Goal: Task Accomplishment & Management: Use online tool/utility

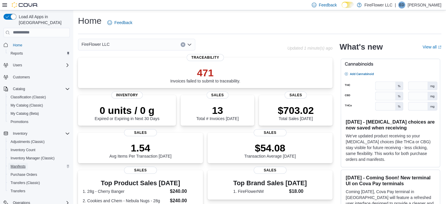
click at [23, 164] on span "Manifests" at bounding box center [18, 166] width 15 height 5
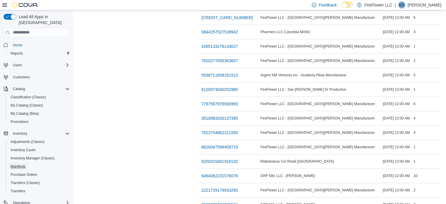
scroll to position [224, 0]
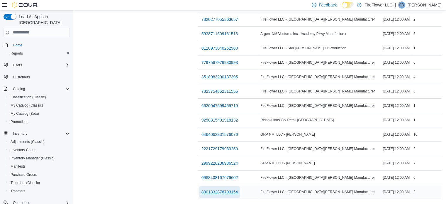
click at [201, 189] on span "8301332876793154" at bounding box center [219, 192] width 37 height 6
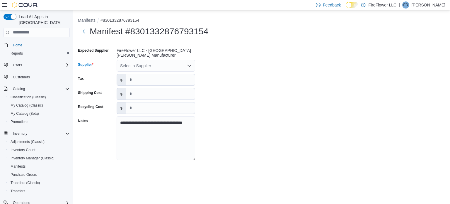
click at [191, 67] on icon "Open list of options" at bounding box center [189, 65] width 5 height 5
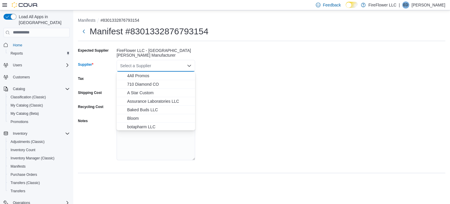
click at [189, 64] on icon "Close list of options" at bounding box center [189, 65] width 5 height 5
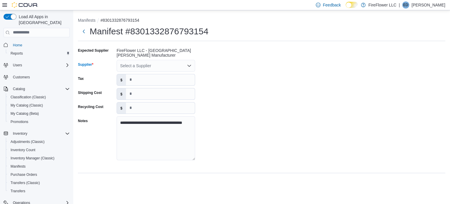
click at [189, 64] on icon "Open list of options" at bounding box center [189, 65] width 5 height 5
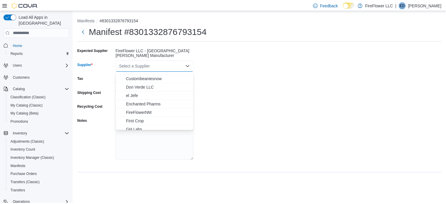
scroll to position [94, 0]
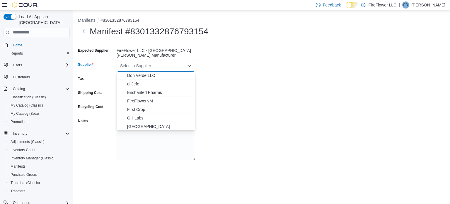
click at [146, 102] on span "FireFlowerNM" at bounding box center [159, 101] width 64 height 6
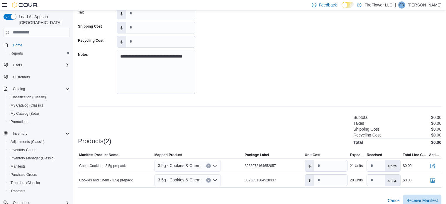
scroll to position [73, 0]
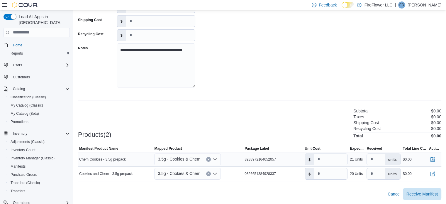
click at [215, 158] on icon "Open list of options" at bounding box center [215, 159] width 5 height 5
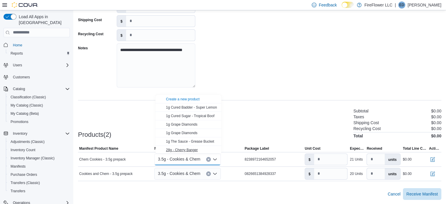
click at [218, 153] on button "28g - Cherry Banger" at bounding box center [188, 150] width 66 height 9
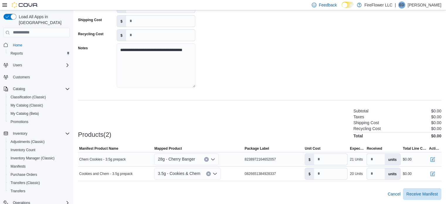
click at [213, 158] on icon "Open list of options" at bounding box center [213, 159] width 4 height 2
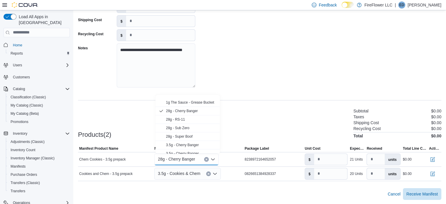
scroll to position [55, 0]
click at [189, 128] on span "3.5g - Cherry Banger" at bounding box center [182, 129] width 33 height 4
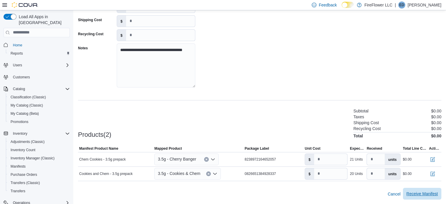
click at [425, 194] on span "Receive Manifest" at bounding box center [421, 194] width 31 height 6
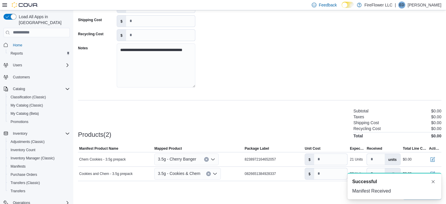
scroll to position [0, 0]
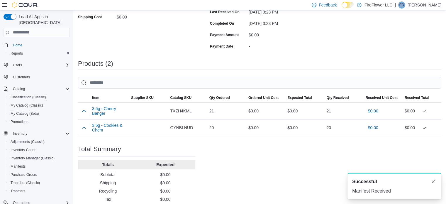
scroll to position [141, 0]
